Goal: Task Accomplishment & Management: Use online tool/utility

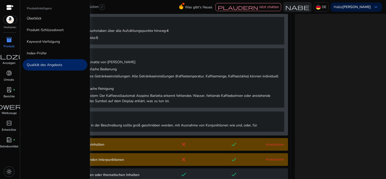
drag, startPoint x: 9, startPoint y: 38, endPoint x: 13, endPoint y: 32, distance: 7.7
click at [9, 38] on span "inventory_2" at bounding box center [9, 40] width 6 height 6
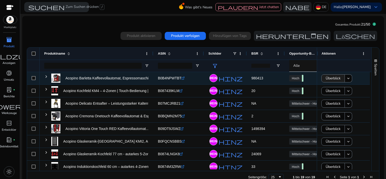
click at [335, 79] on span "Überblick" at bounding box center [333, 78] width 15 height 10
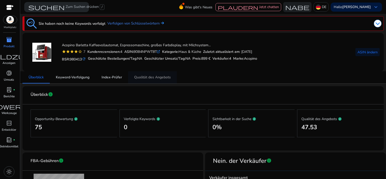
click at [142, 77] on span "Qualität des Angebots" at bounding box center [152, 78] width 37 height 4
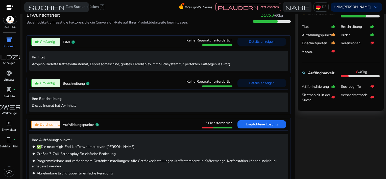
scroll to position [278, 0]
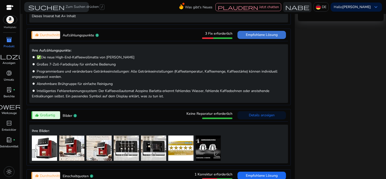
click at [264, 33] on span "Empfohlene Lösung" at bounding box center [262, 34] width 32 height 5
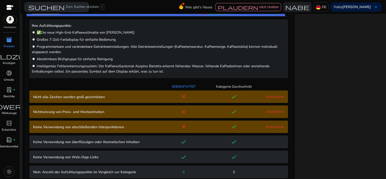
scroll to position [306, 0]
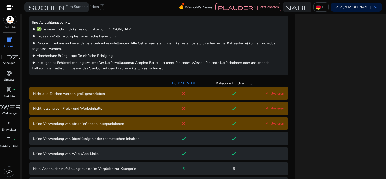
click at [112, 91] on p "Nicht alle Zeichen werden groß geschrieben" at bounding box center [96, 93] width 126 height 5
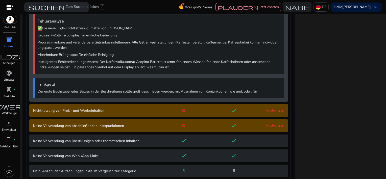
scroll to position [469, 0]
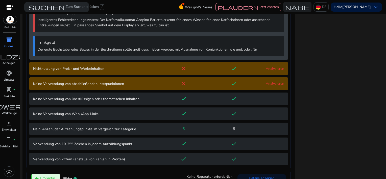
click at [81, 67] on p "Nichtnutzung von Preis- und Werbeinhalten" at bounding box center [96, 68] width 126 height 5
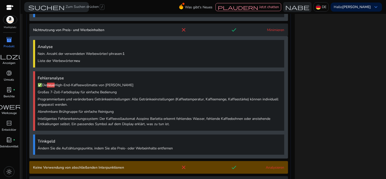
scroll to position [530, 0]
